Goal: Navigation & Orientation: Understand site structure

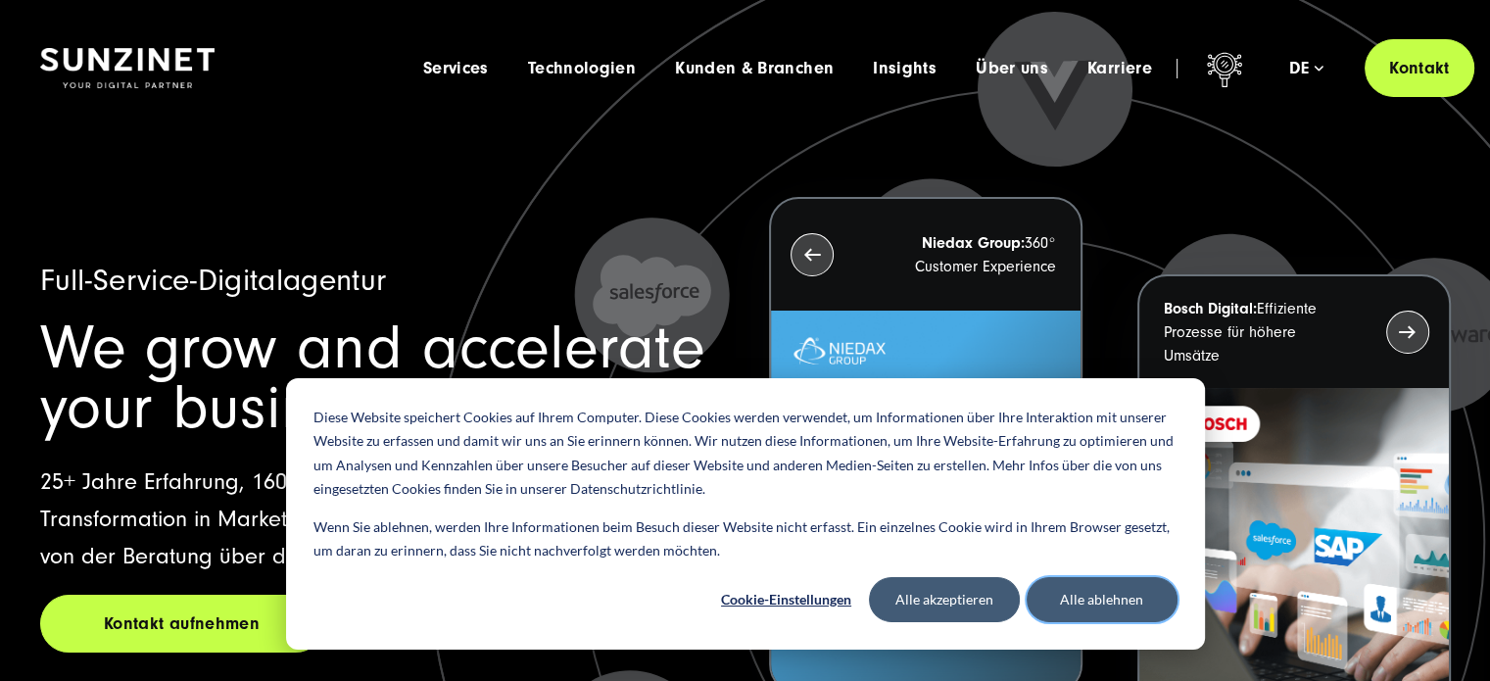
click at [1109, 606] on button "Alle ablehnen" at bounding box center [1102, 599] width 151 height 45
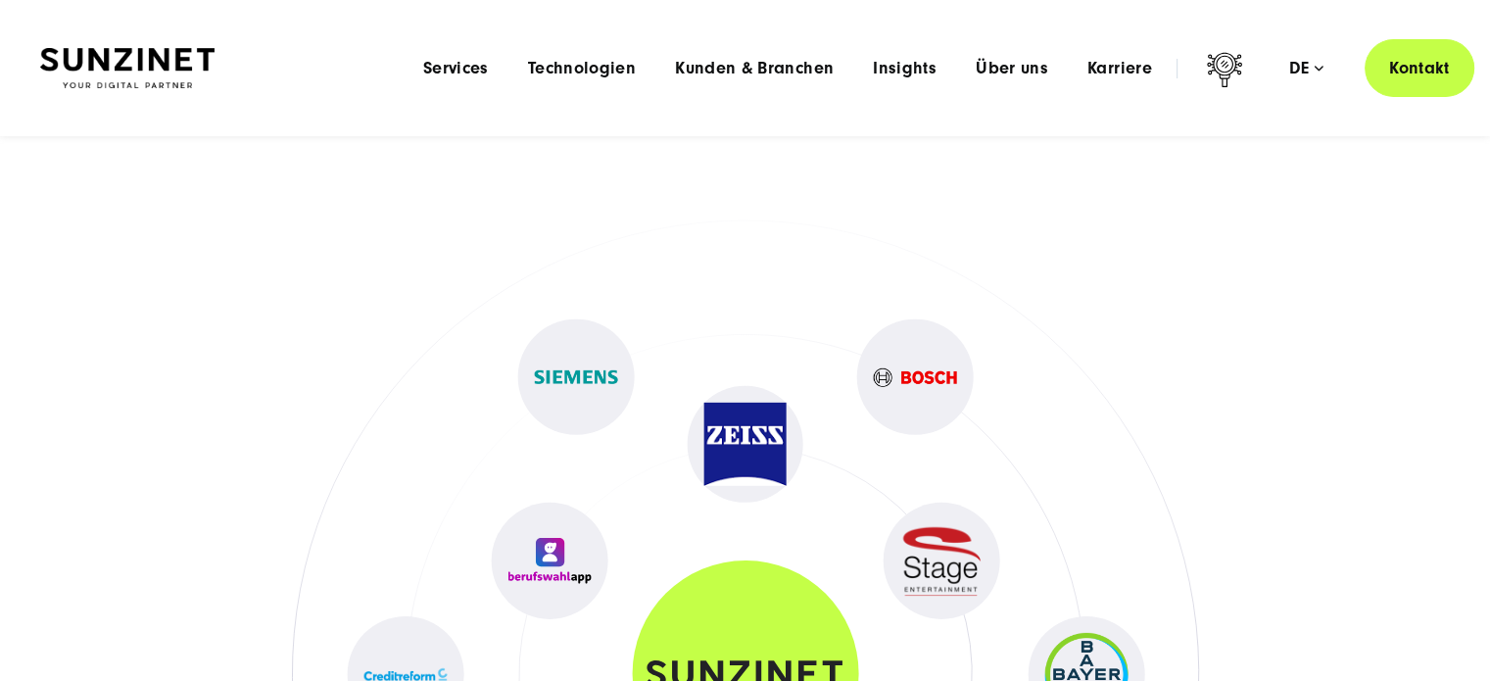
scroll to position [8882, 0]
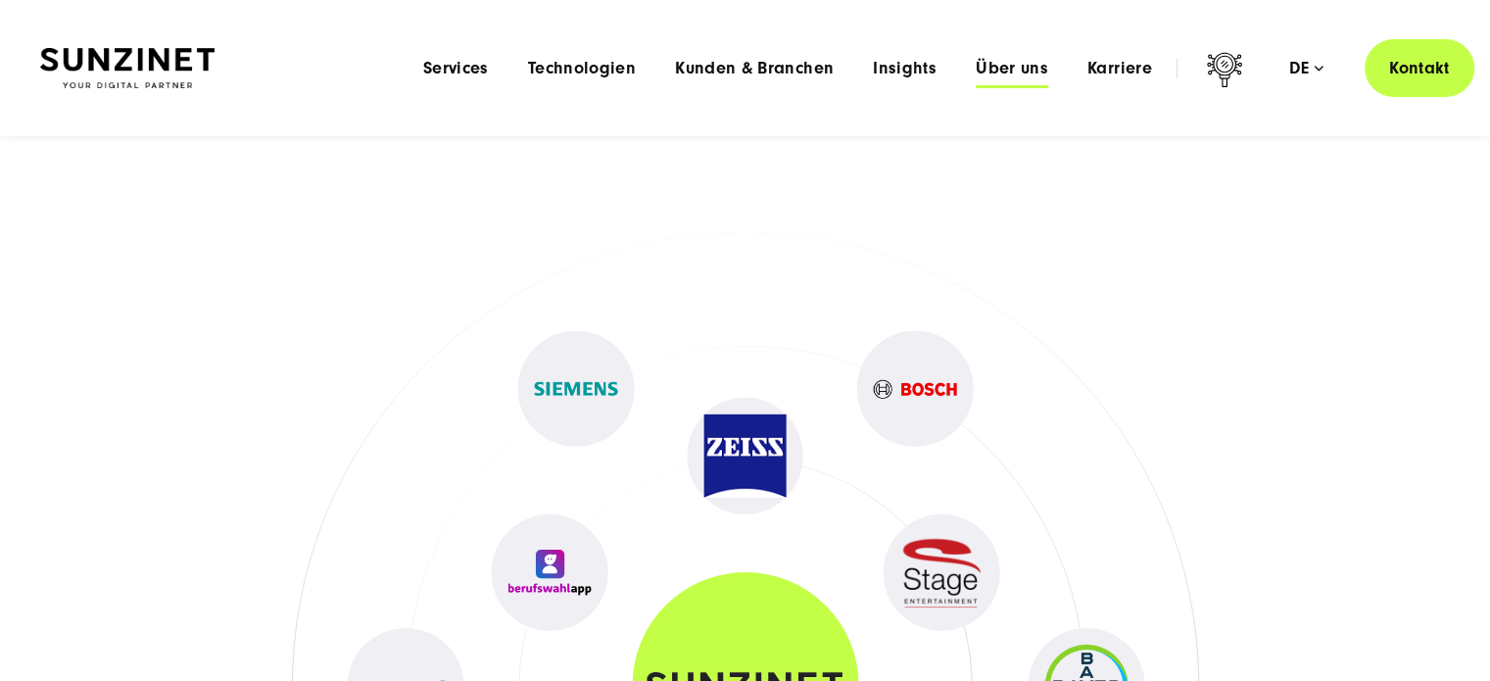
click at [1011, 67] on span "Über uns" at bounding box center [1012, 69] width 72 height 20
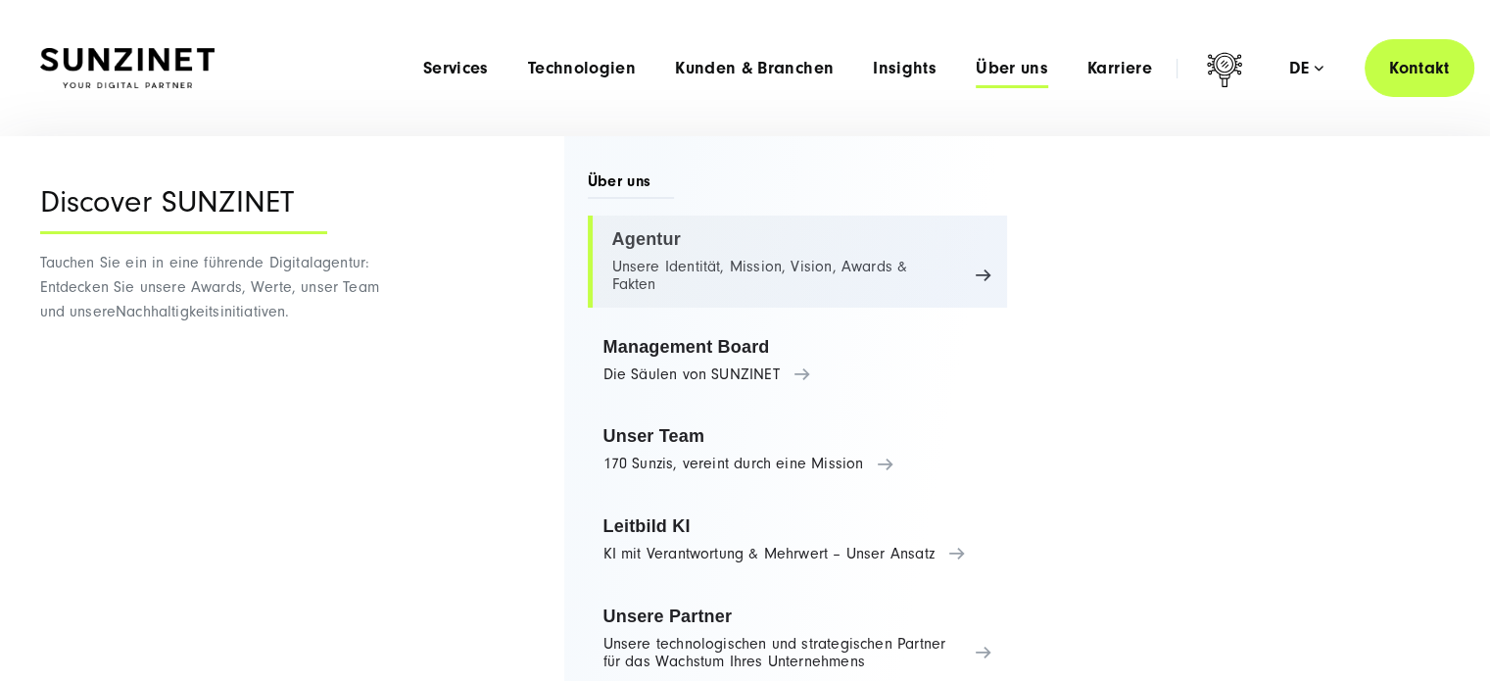
click at [774, 262] on link "Agentur Unsere Identität, Mission, Vision, Awards & Fakten" at bounding box center [798, 261] width 420 height 92
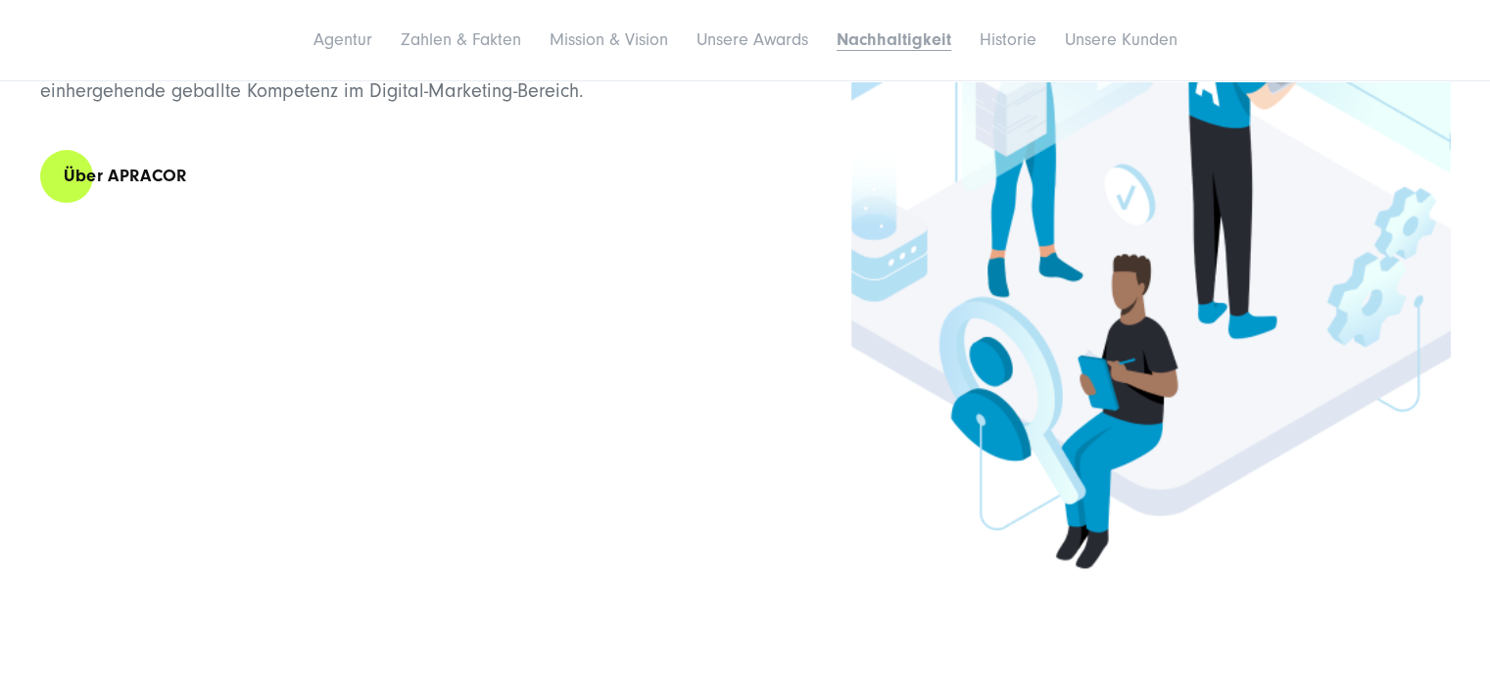
scroll to position [7930, 0]
click at [774, 262] on div "SUNZINETS Tochtergesellschaft APRACOR Seit Oktober 2021 ist APRACOR eine Tochte…" at bounding box center [745, 205] width 1410 height 842
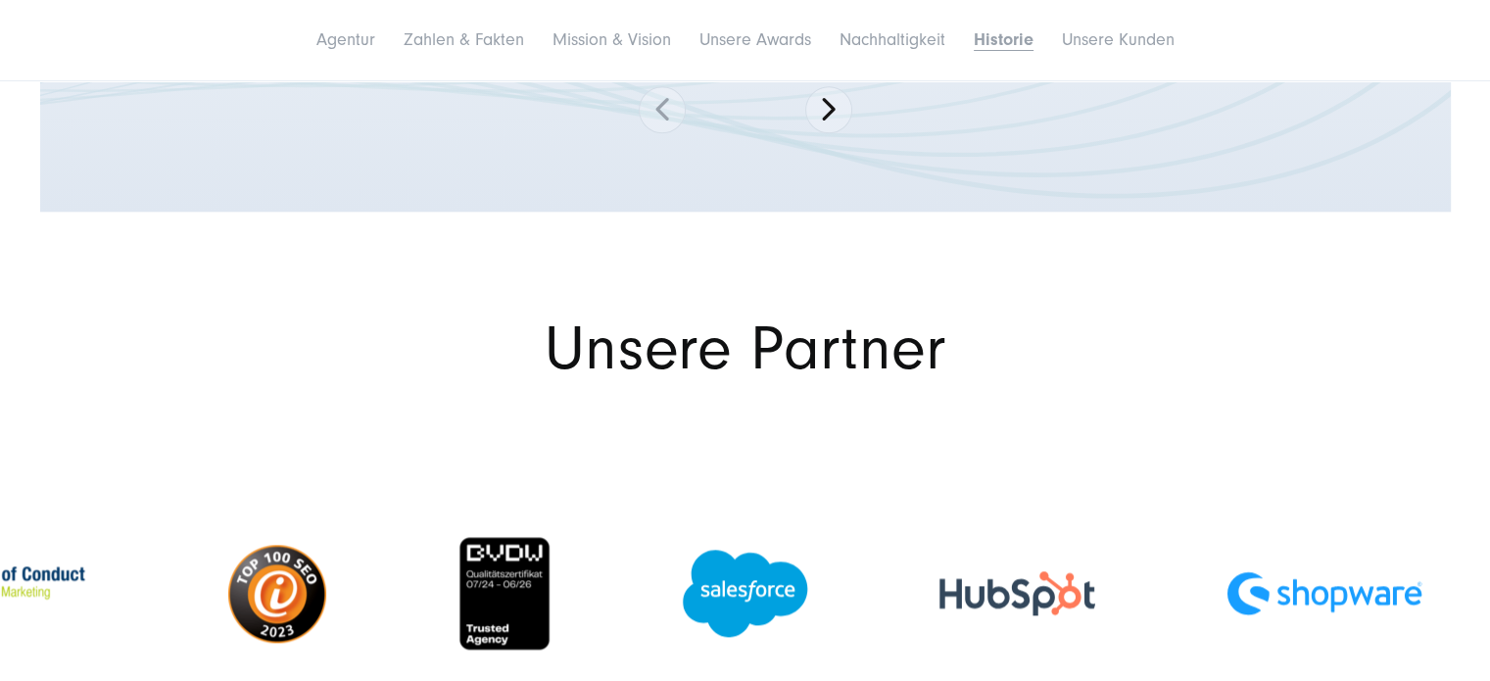
scroll to position [9625, 0]
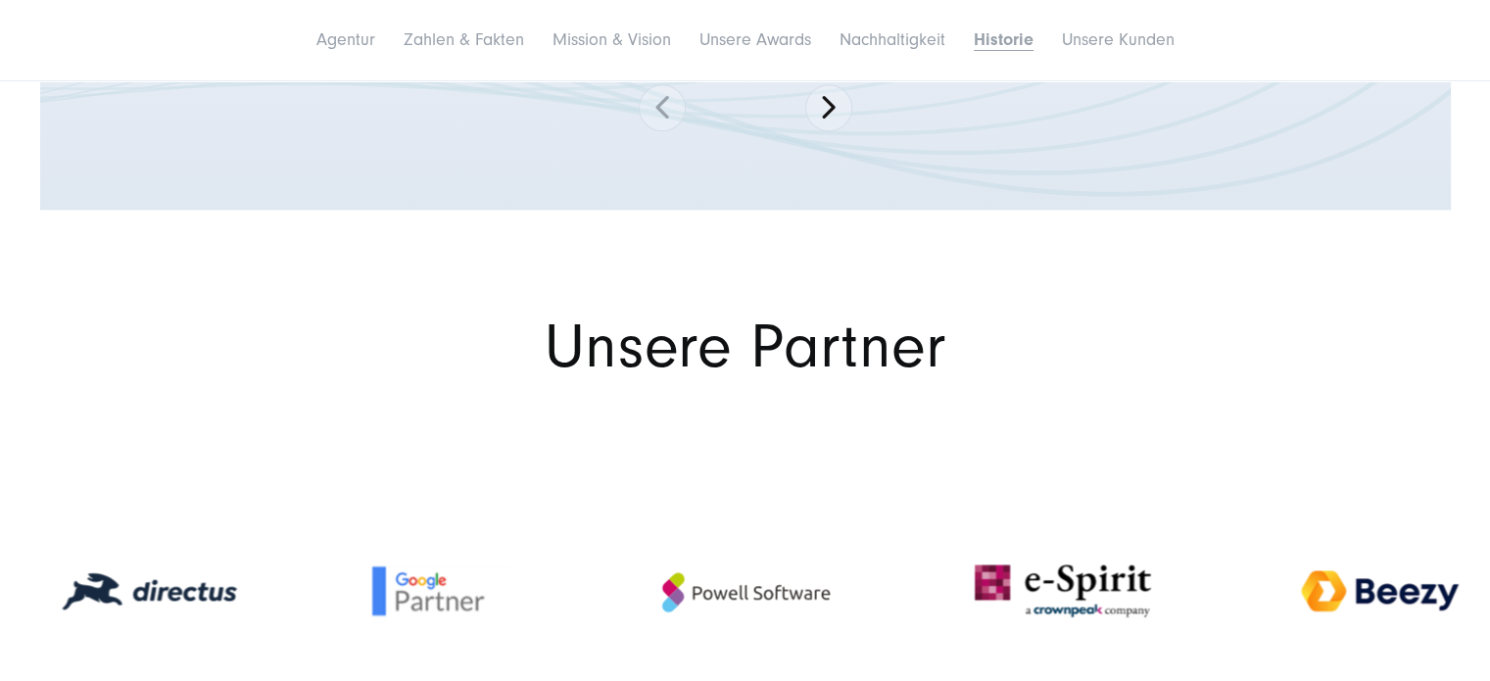
click at [437, 563] on img at bounding box center [442, 590] width 147 height 55
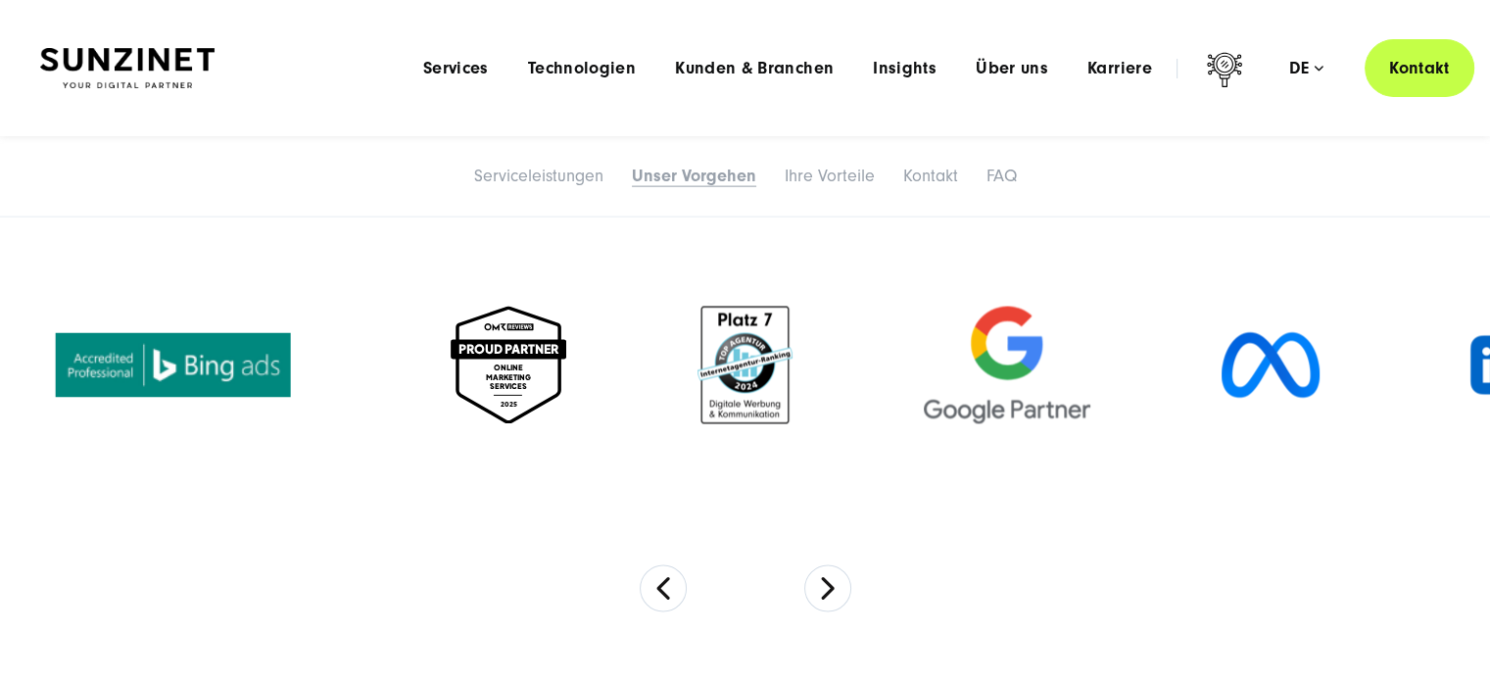
scroll to position [3185, 0]
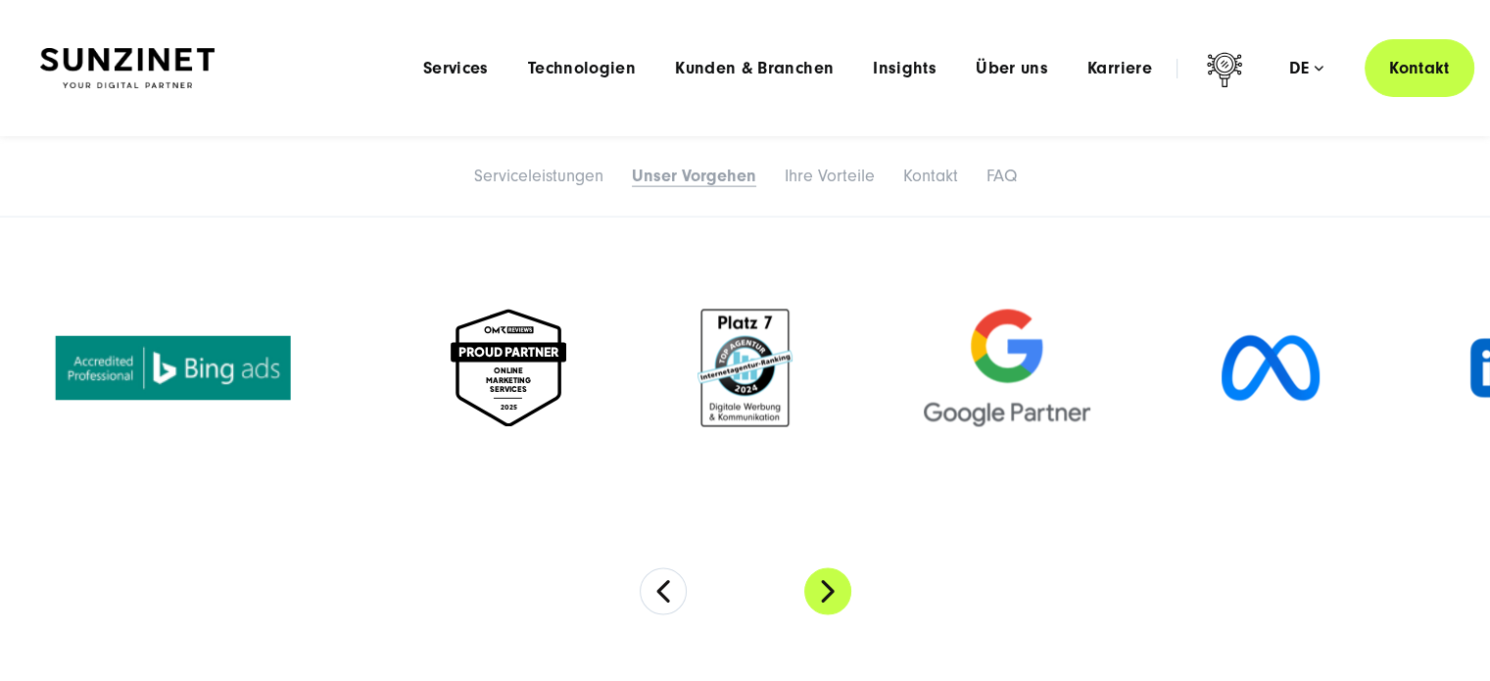
click at [831, 591] on button "Next" at bounding box center [827, 590] width 47 height 47
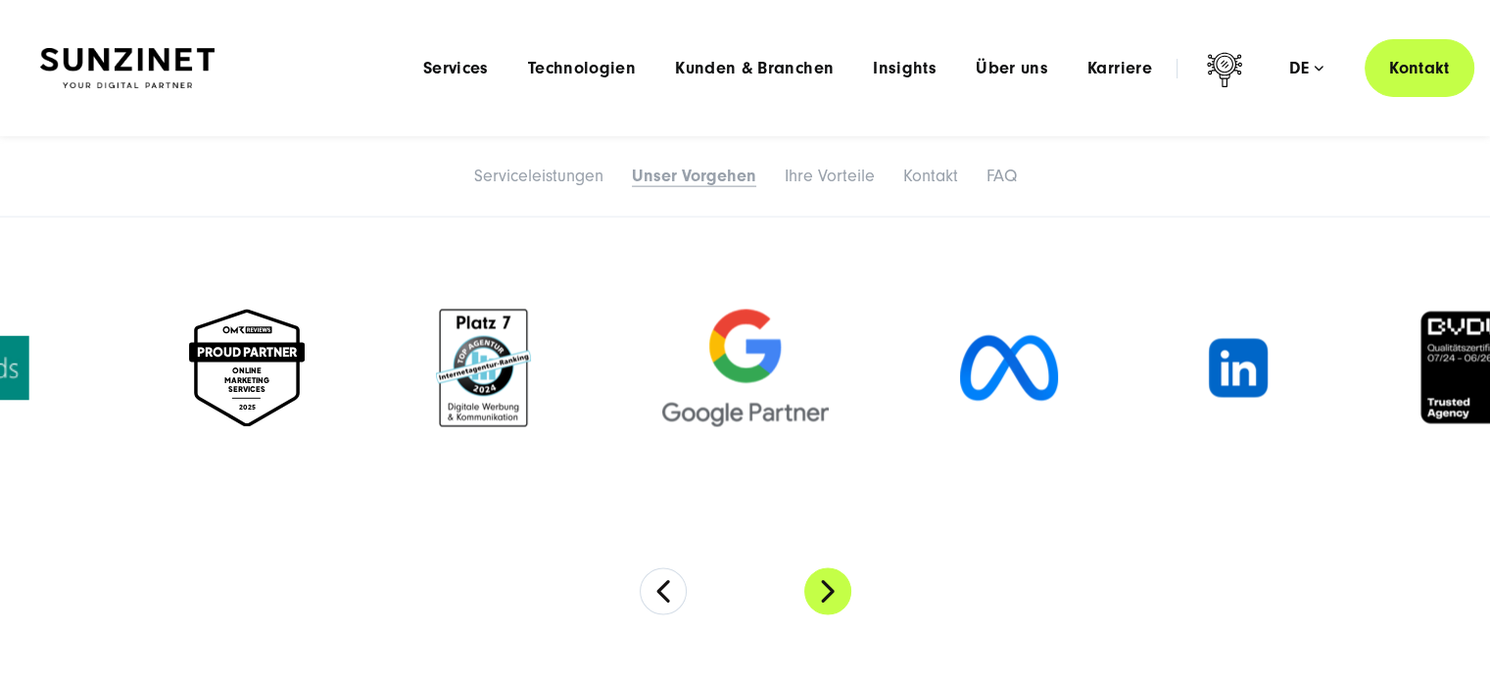
click at [831, 591] on button "Next" at bounding box center [827, 590] width 47 height 47
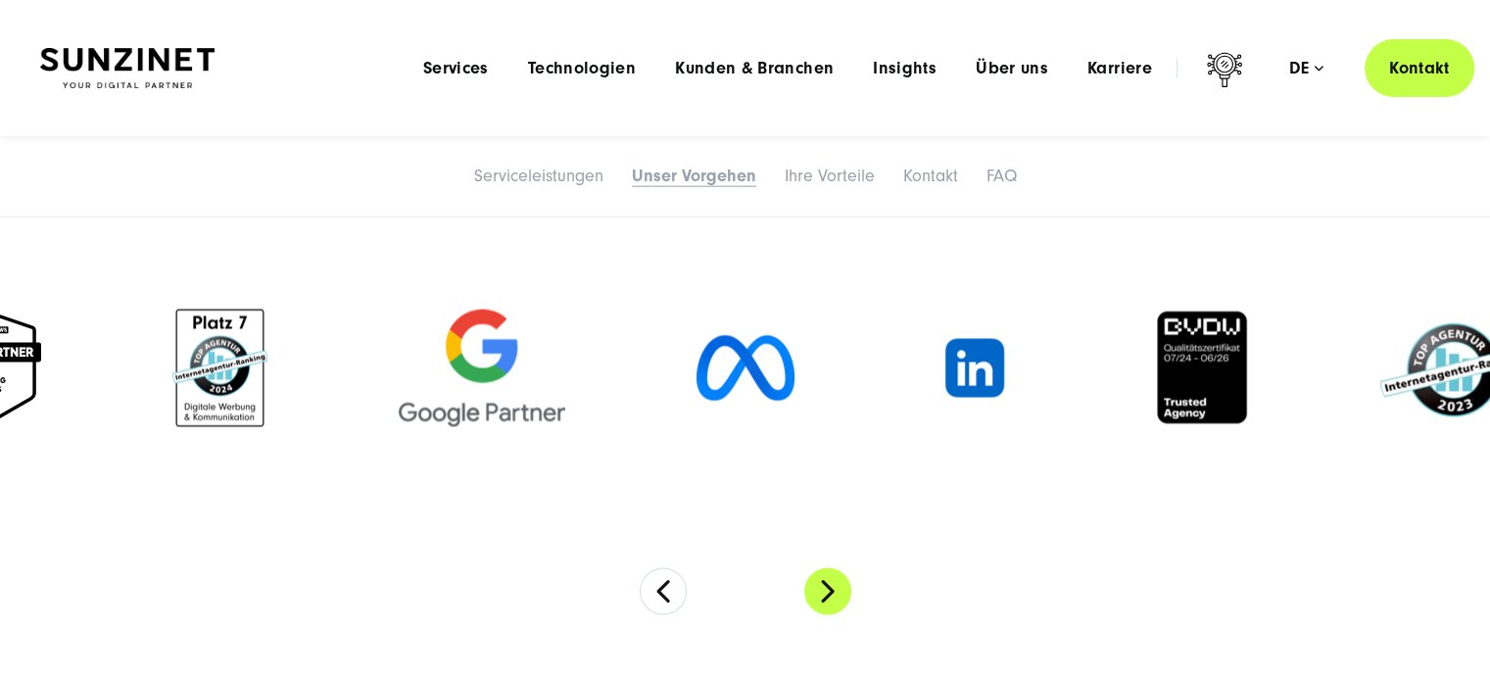
click at [831, 591] on button "Next" at bounding box center [827, 590] width 47 height 47
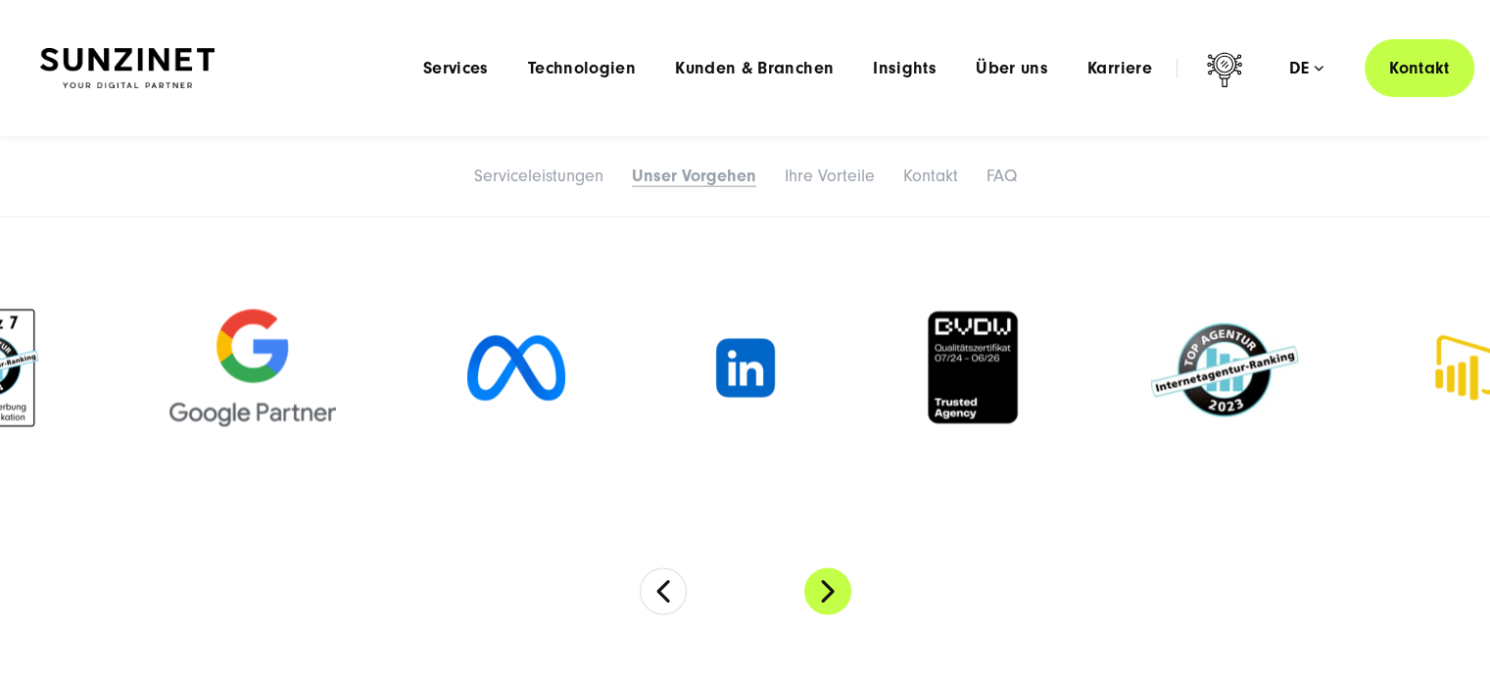
click at [831, 591] on button "Next" at bounding box center [827, 590] width 47 height 47
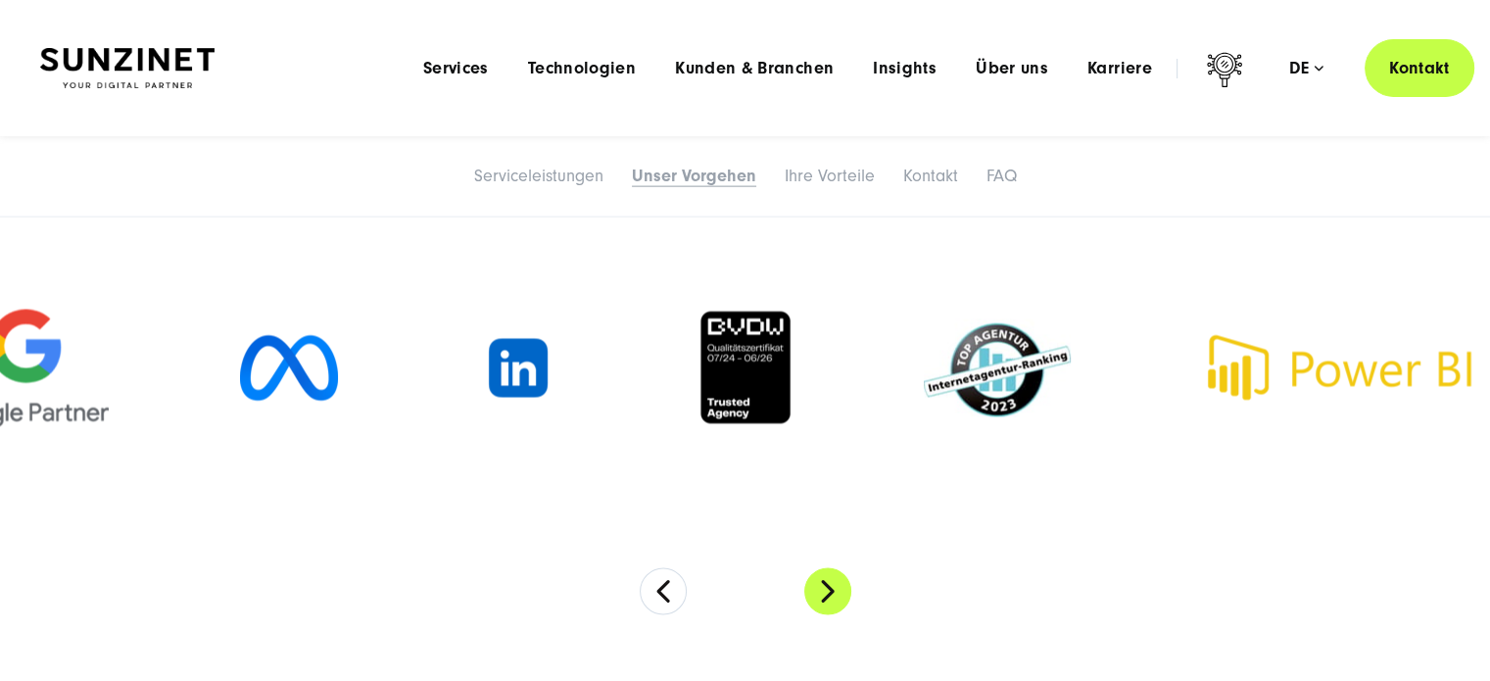
click at [831, 591] on button "Next" at bounding box center [827, 590] width 47 height 47
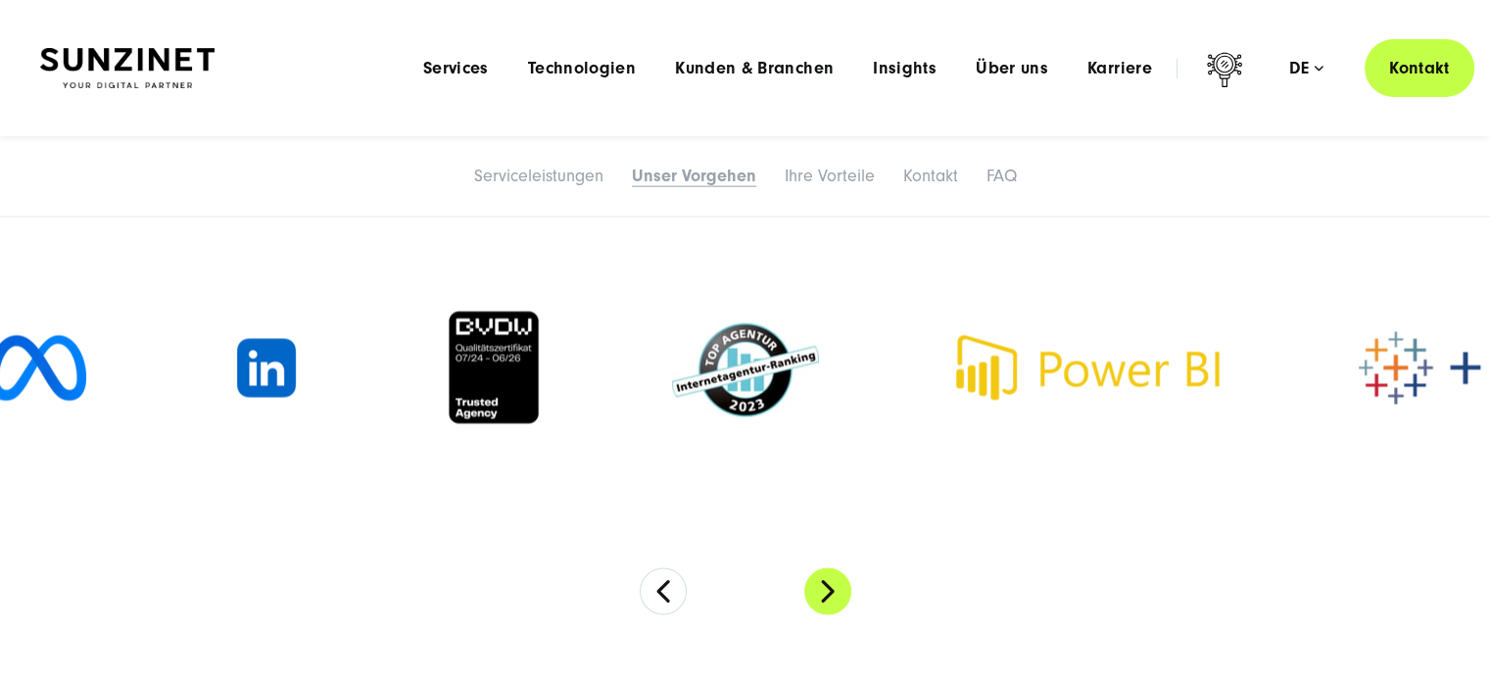
click at [831, 591] on button "Next" at bounding box center [827, 590] width 47 height 47
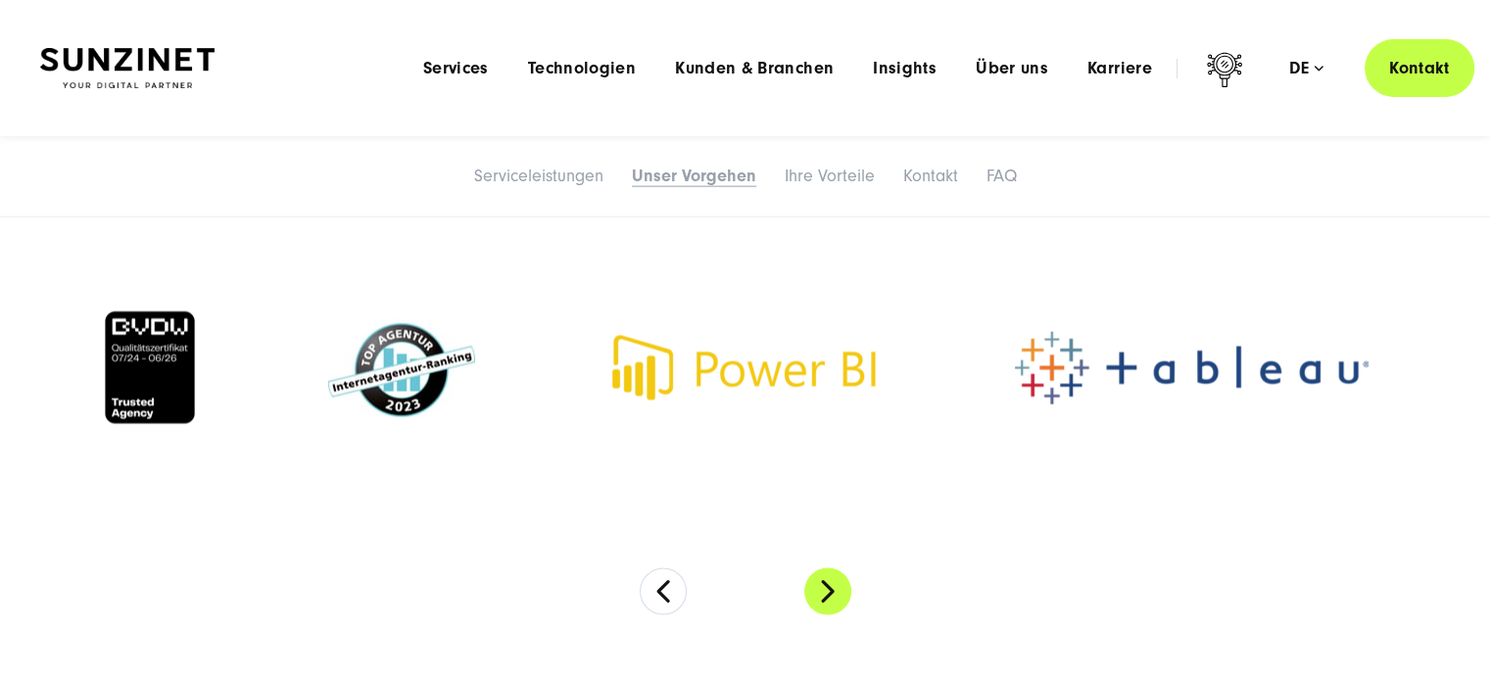
click at [831, 591] on button "Next" at bounding box center [827, 590] width 47 height 47
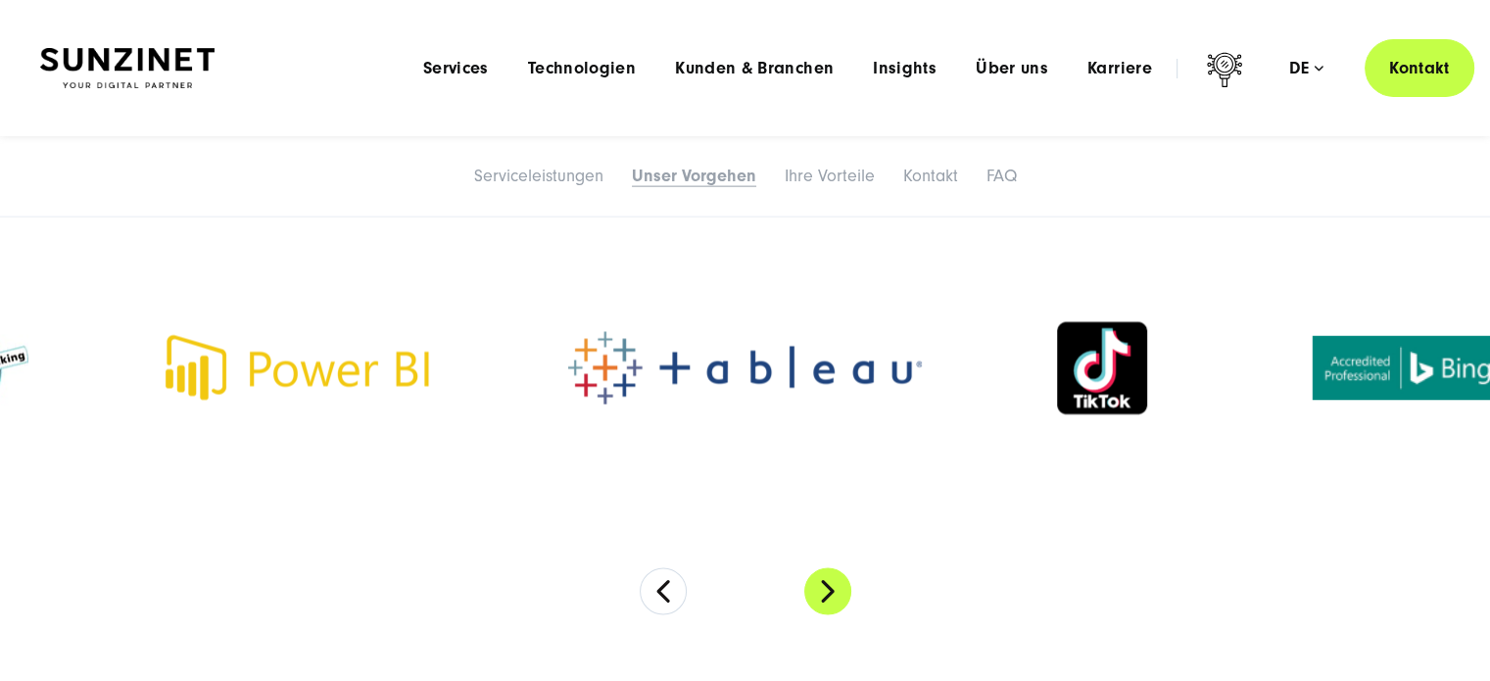
click at [831, 591] on button "Next" at bounding box center [827, 590] width 47 height 47
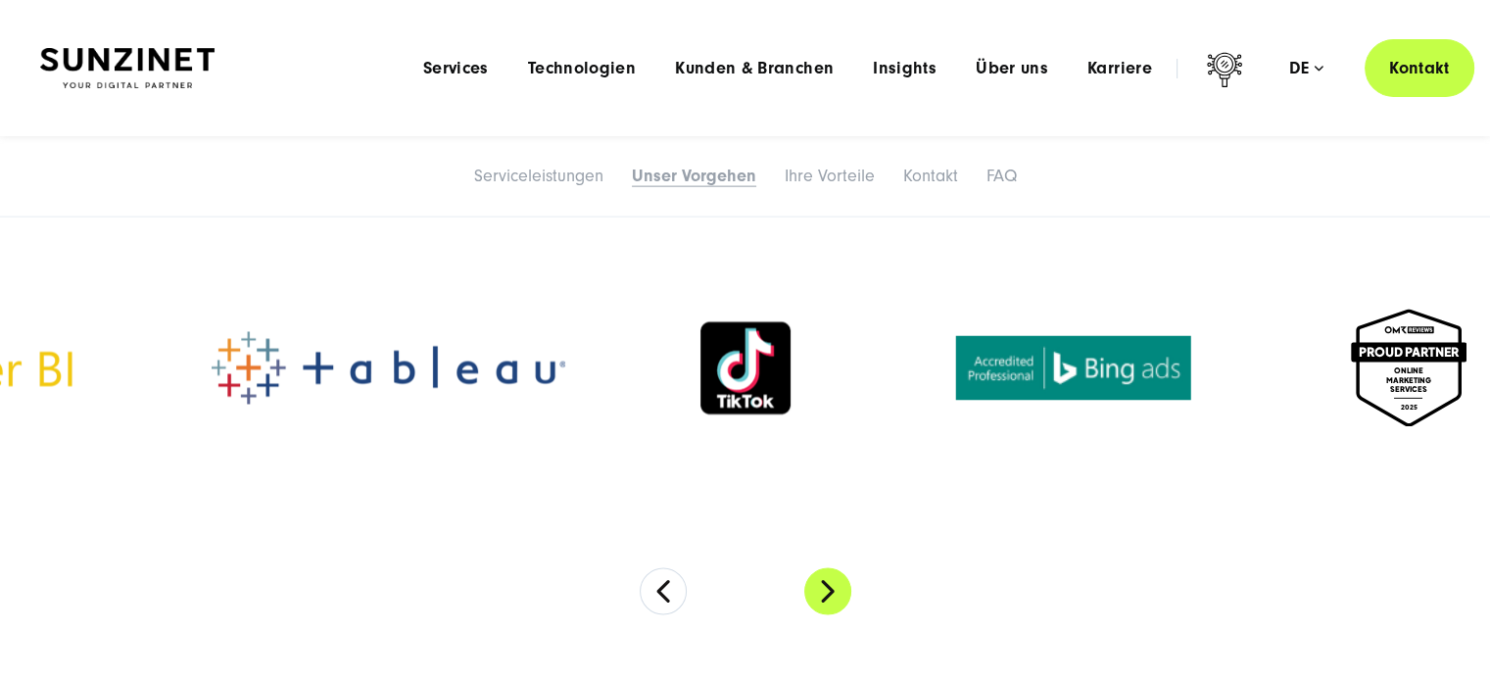
click at [831, 591] on button "Next" at bounding box center [827, 590] width 47 height 47
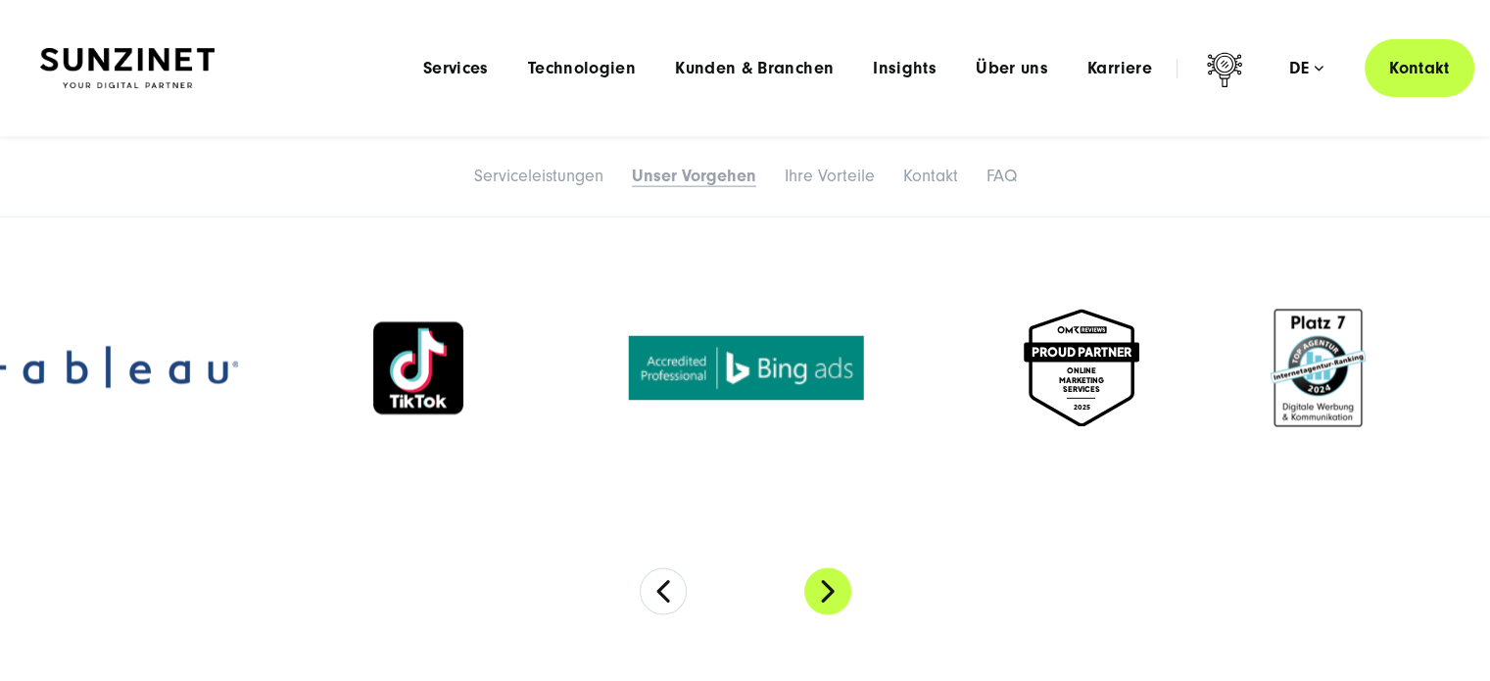
click at [831, 591] on button "Next" at bounding box center [827, 590] width 47 height 47
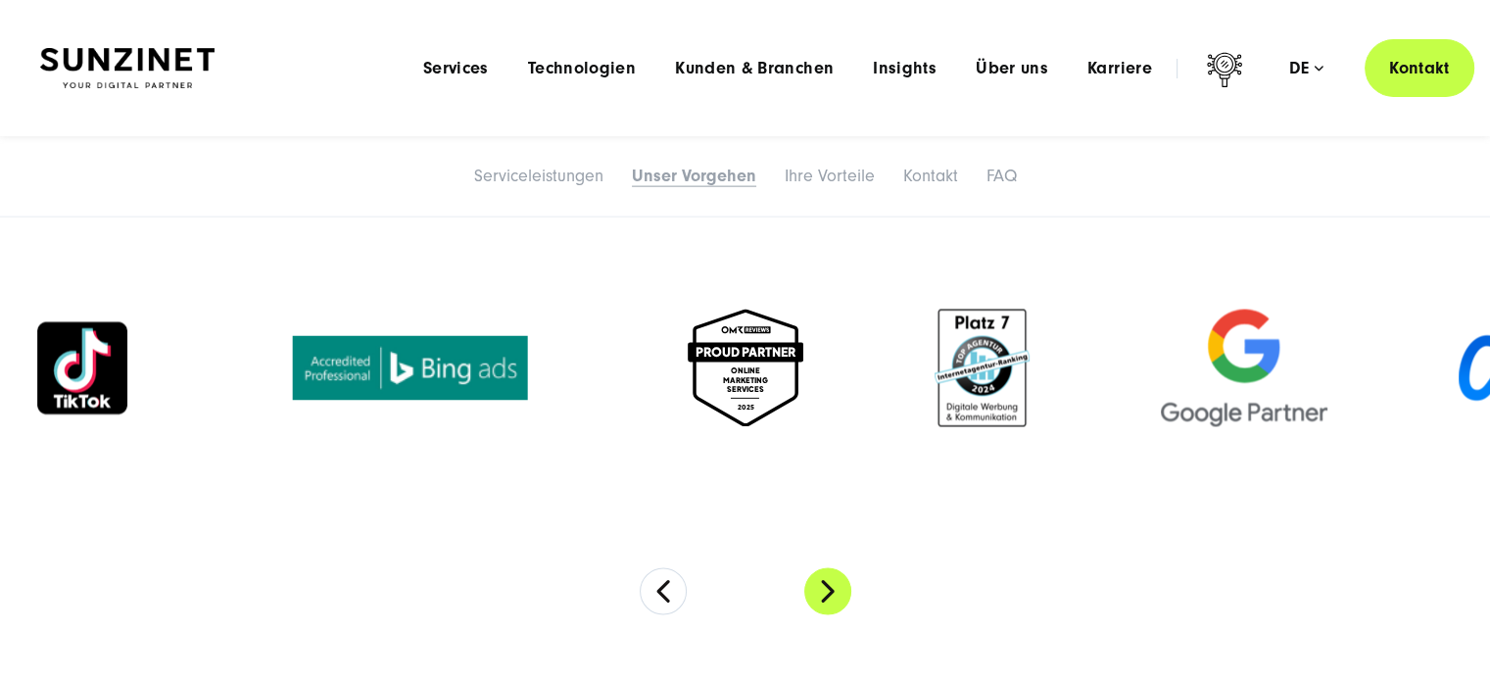
click at [831, 591] on button "Next" at bounding box center [827, 590] width 47 height 47
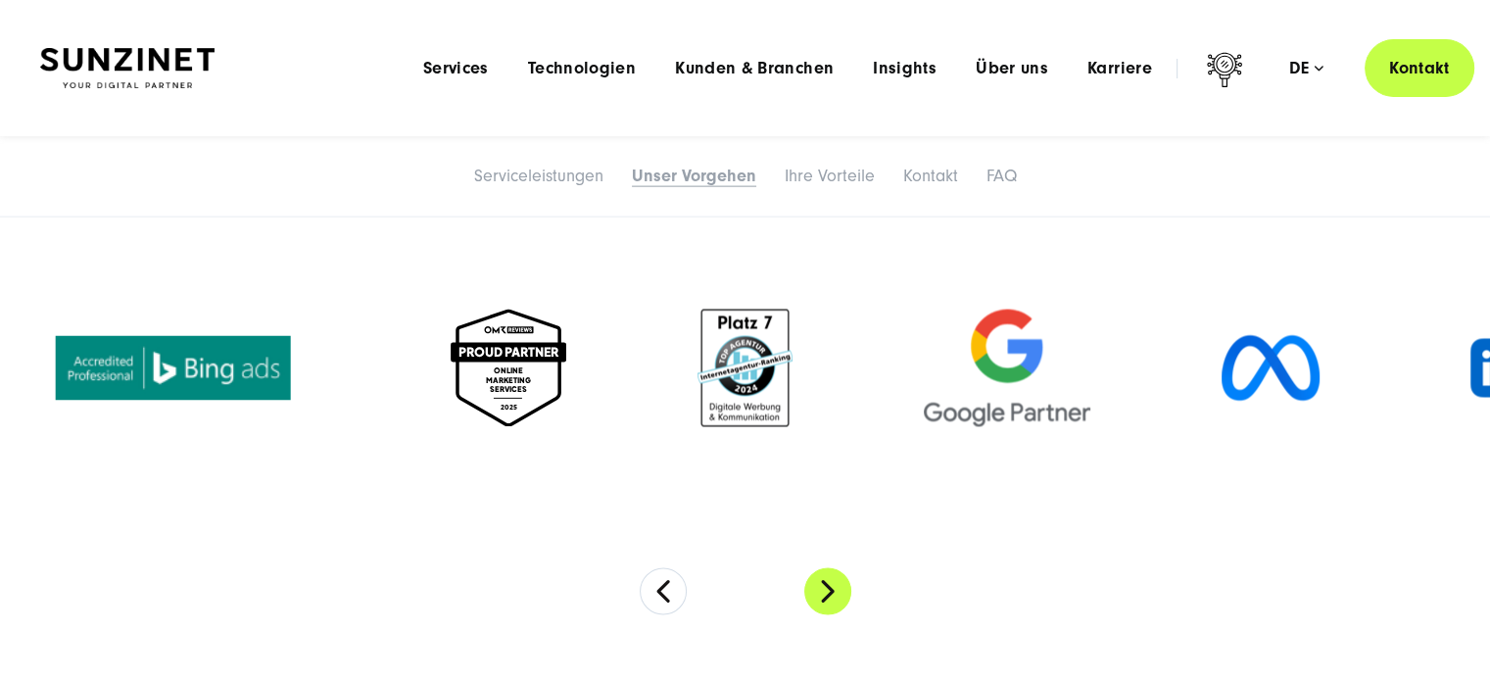
click at [831, 591] on button "Next" at bounding box center [827, 590] width 47 height 47
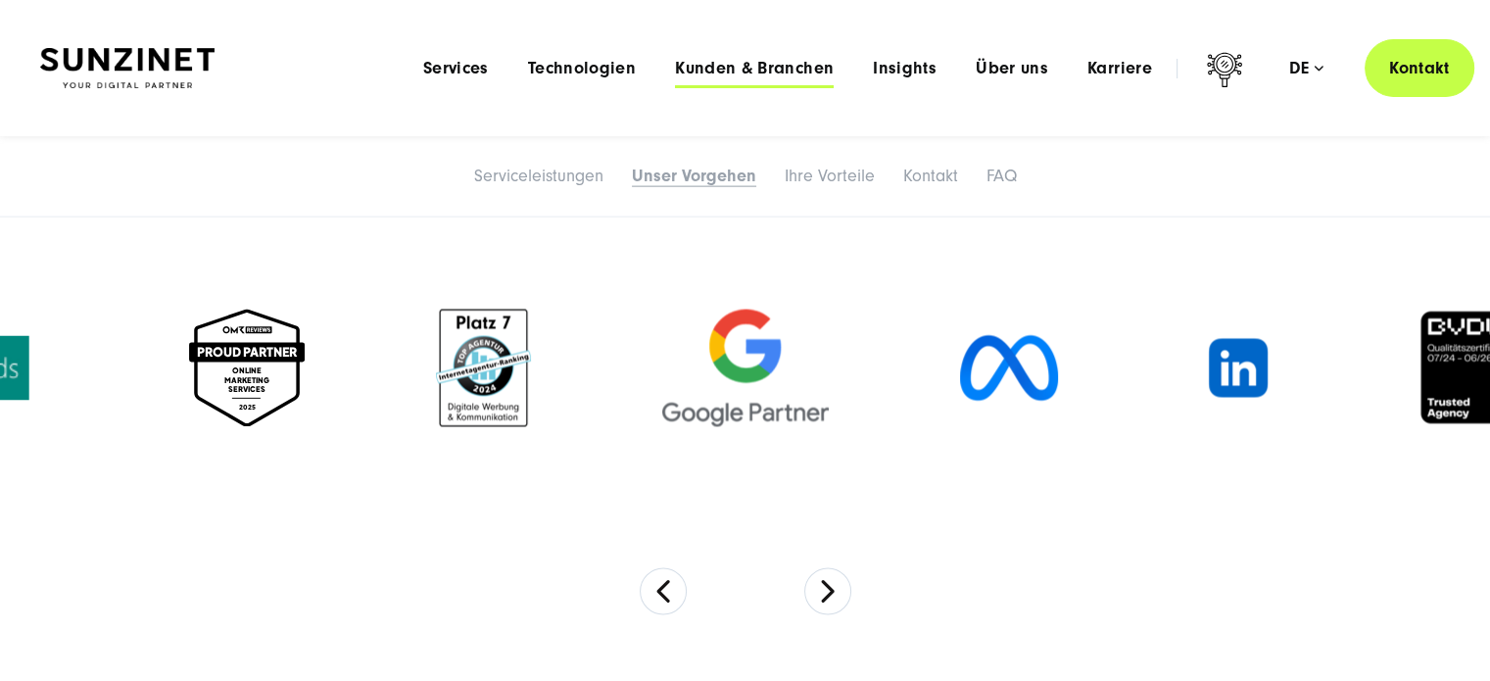
click at [776, 70] on span "Kunden & Branchen" at bounding box center [754, 69] width 159 height 20
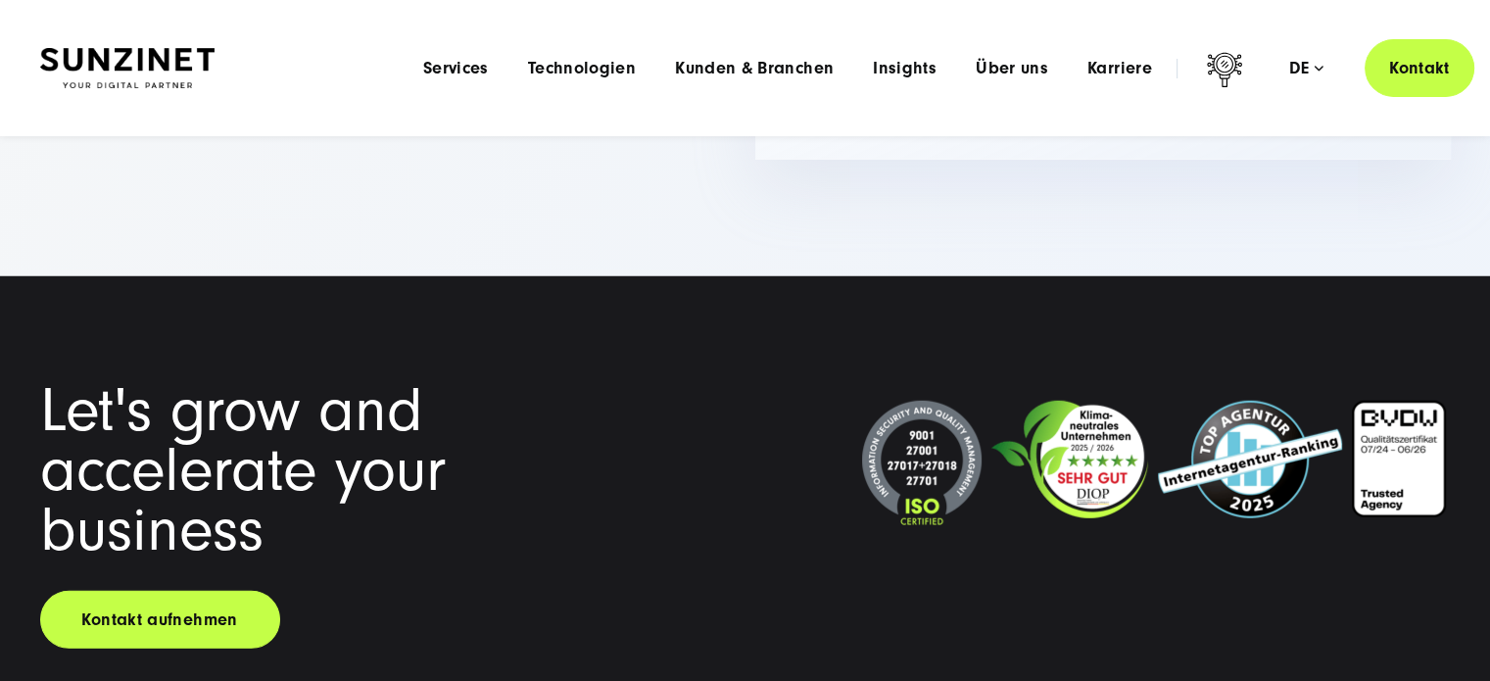
scroll to position [5301, 0]
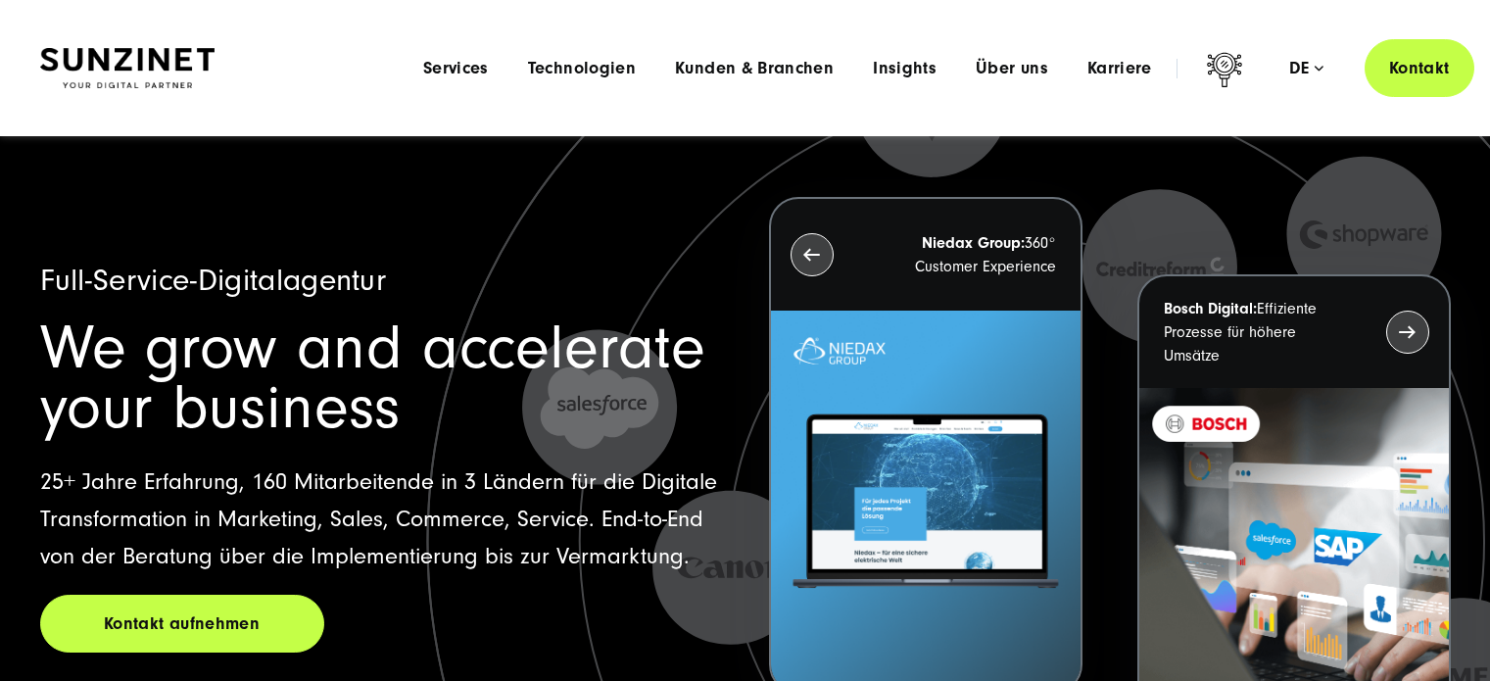
scroll to position [8882, 0]
